Goal: Find specific page/section: Find specific page/section

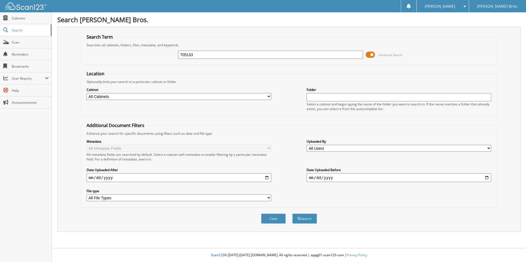
type input "705133"
click at [292, 214] on button "Search" at bounding box center [304, 219] width 25 height 10
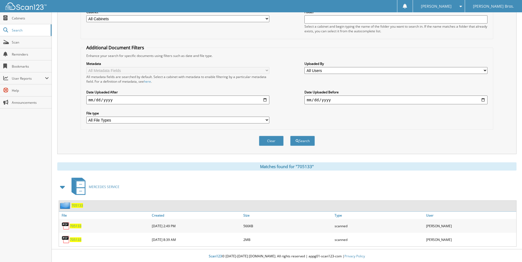
scroll to position [79, 0]
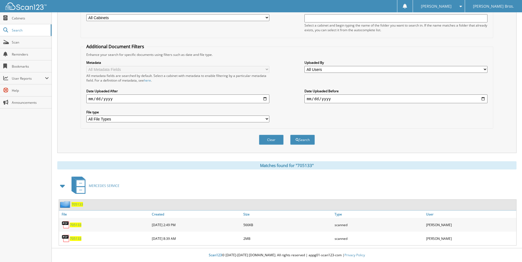
click at [74, 225] on span "705133" at bounding box center [76, 225] width 12 height 5
click at [73, 240] on span "705133" at bounding box center [76, 238] width 12 height 5
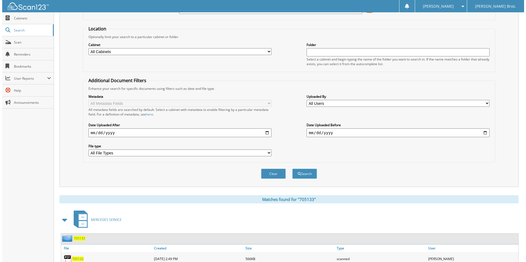
scroll to position [0, 0]
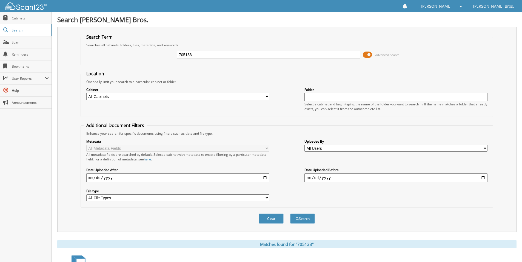
drag, startPoint x: 142, startPoint y: 183, endPoint x: 173, endPoint y: 201, distance: 35.6
drag, startPoint x: 173, startPoint y: 201, endPoint x: 259, endPoint y: 216, distance: 87.5
click at [259, 216] on button "Clear" at bounding box center [271, 219] width 25 height 10
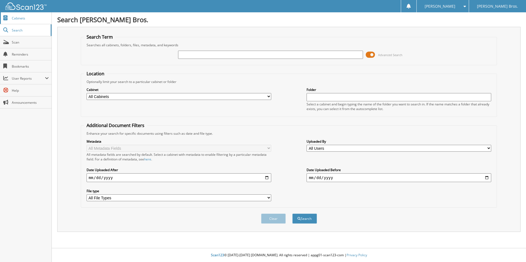
click at [11, 15] on link "Cabinets" at bounding box center [25, 18] width 51 height 12
